Goal: Task Accomplishment & Management: Manage account settings

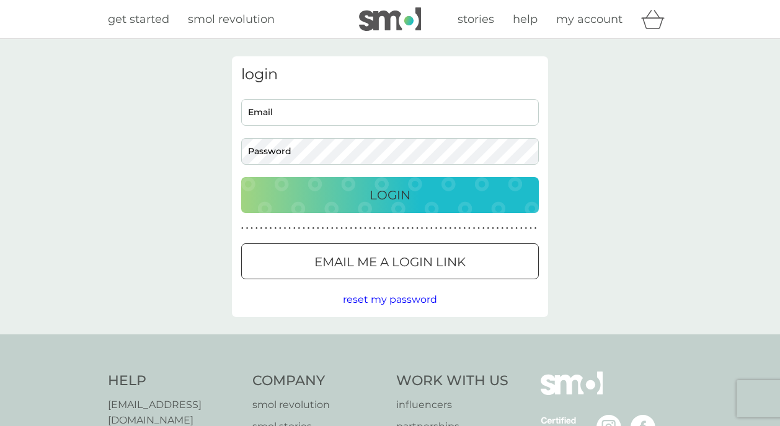
type input "aosbiston@gmail.com"
click at [371, 208] on button "Login" at bounding box center [390, 195] width 298 height 36
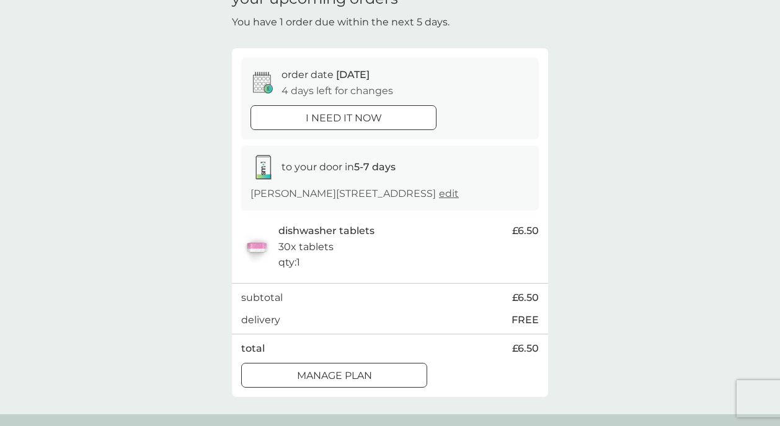
scroll to position [67, 0]
click at [326, 373] on div at bounding box center [334, 375] width 45 height 13
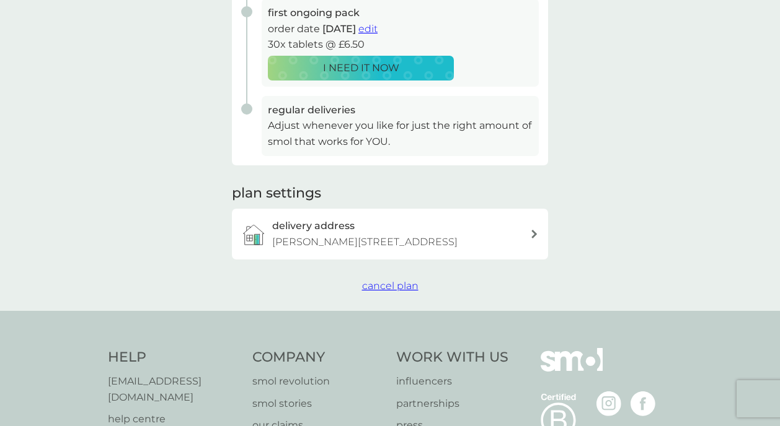
scroll to position [266, 0]
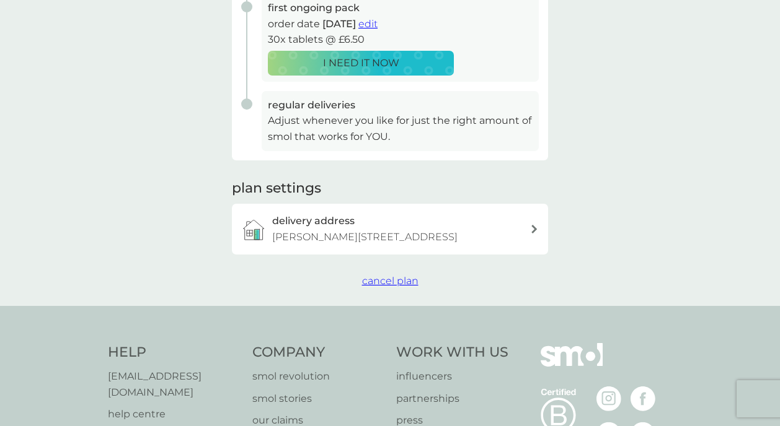
click at [385, 279] on span "cancel plan" at bounding box center [390, 281] width 56 height 12
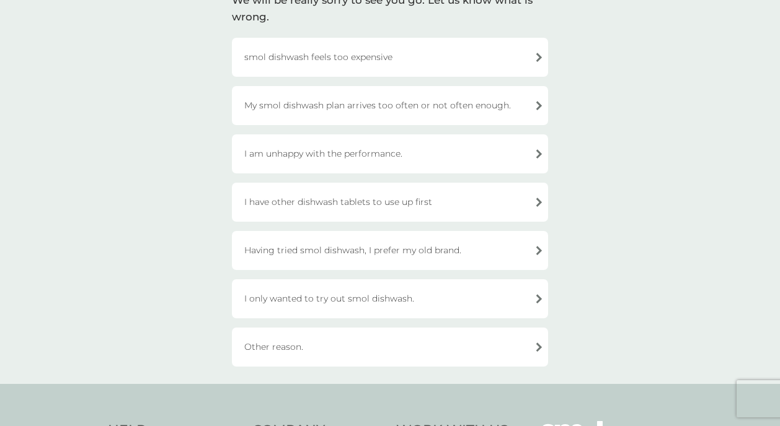
scroll to position [110, 0]
click at [377, 202] on div "I have other dishwash tablets to use up first" at bounding box center [390, 201] width 316 height 39
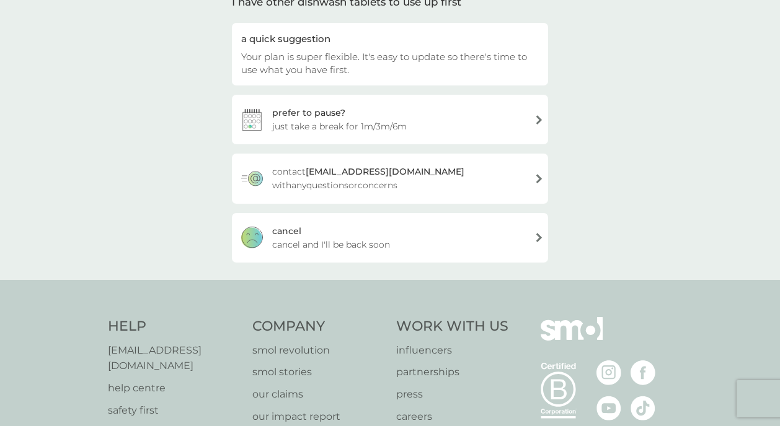
click at [361, 231] on div "[PERSON_NAME] and I'll be back soon" at bounding box center [390, 238] width 316 height 50
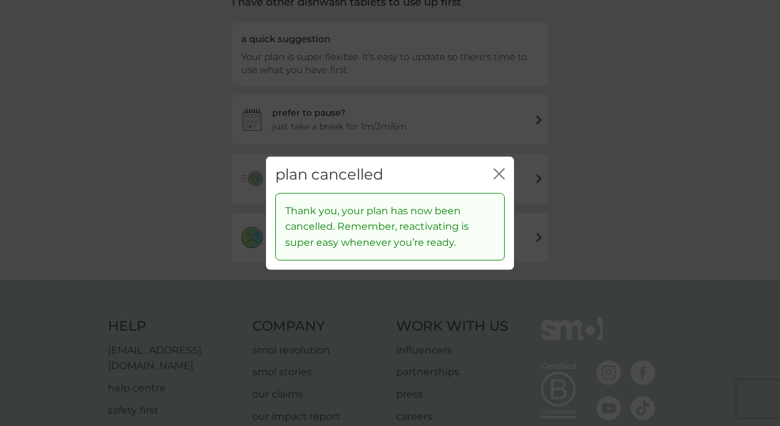
click at [499, 174] on icon "close" at bounding box center [501, 174] width 5 height 10
